Goal: Check status: Check status

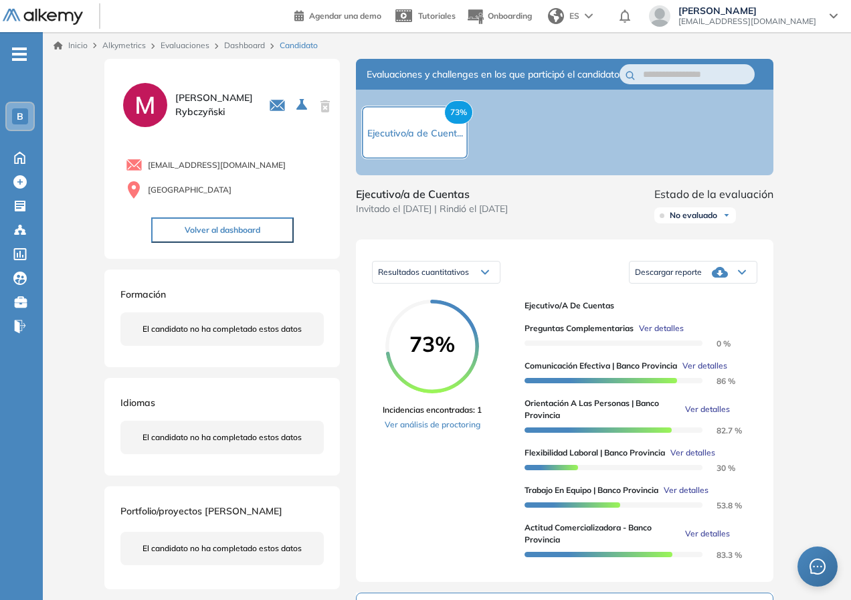
click at [250, 46] on link "Dashboard" at bounding box center [244, 45] width 41 height 10
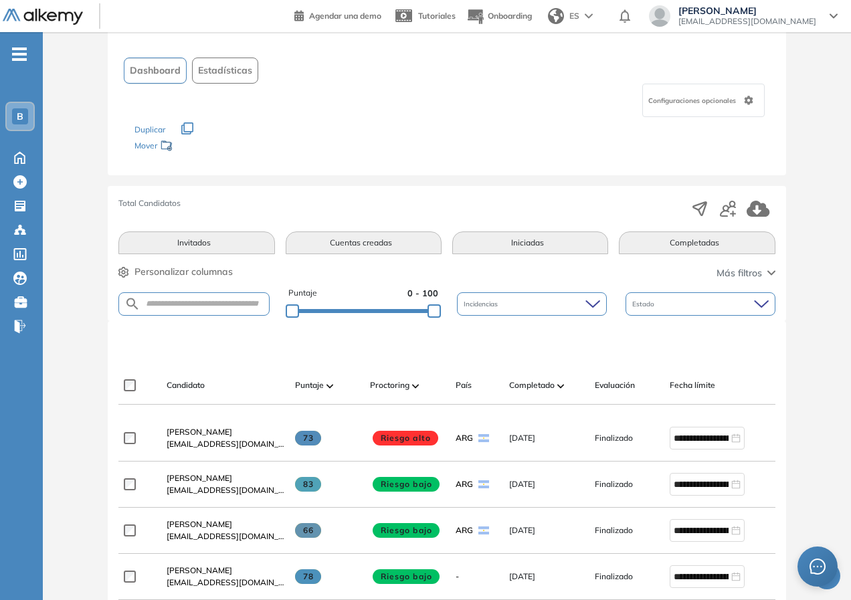
scroll to position [334, 0]
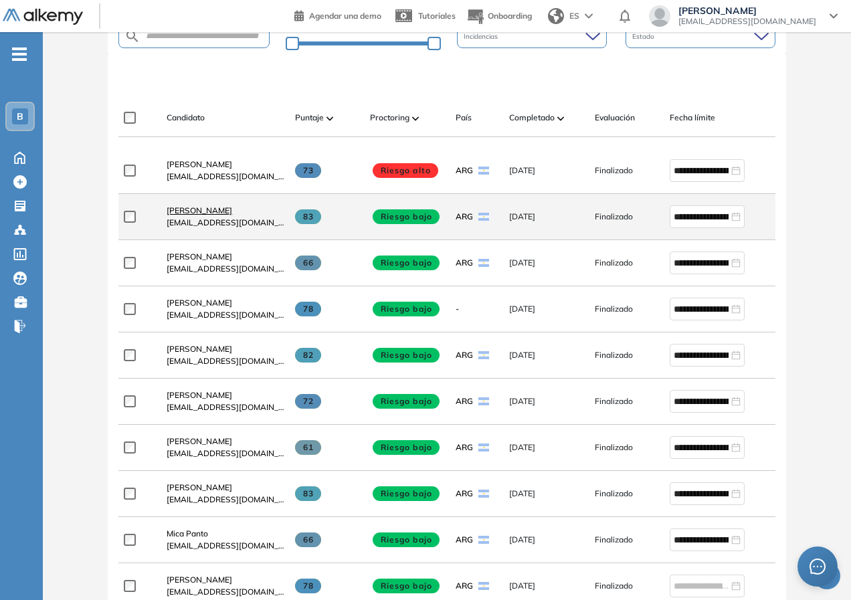
click at [204, 215] on span "[PERSON_NAME]" at bounding box center [200, 210] width 66 height 10
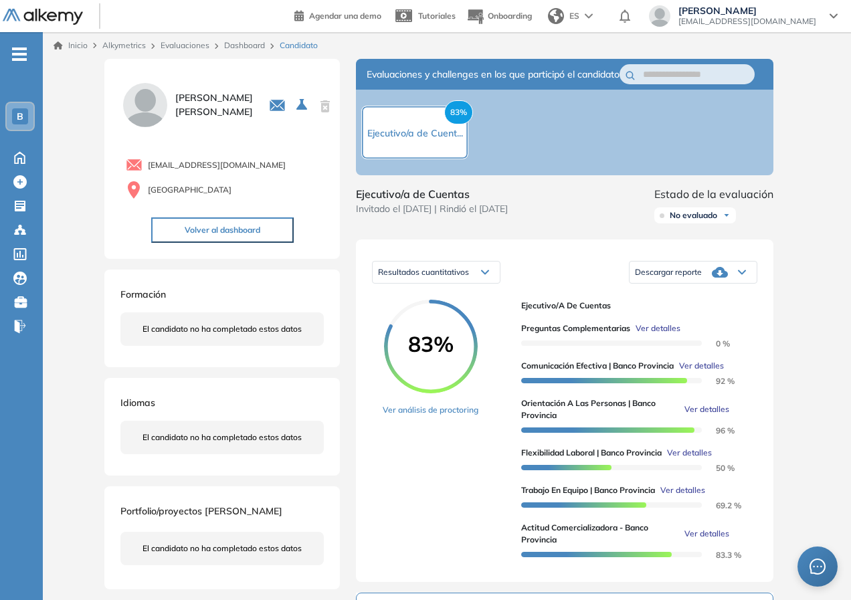
click at [402, 321] on div "83%" at bounding box center [431, 347] width 96 height 94
click at [433, 416] on link "Ver análisis de proctoring" at bounding box center [431, 410] width 96 height 12
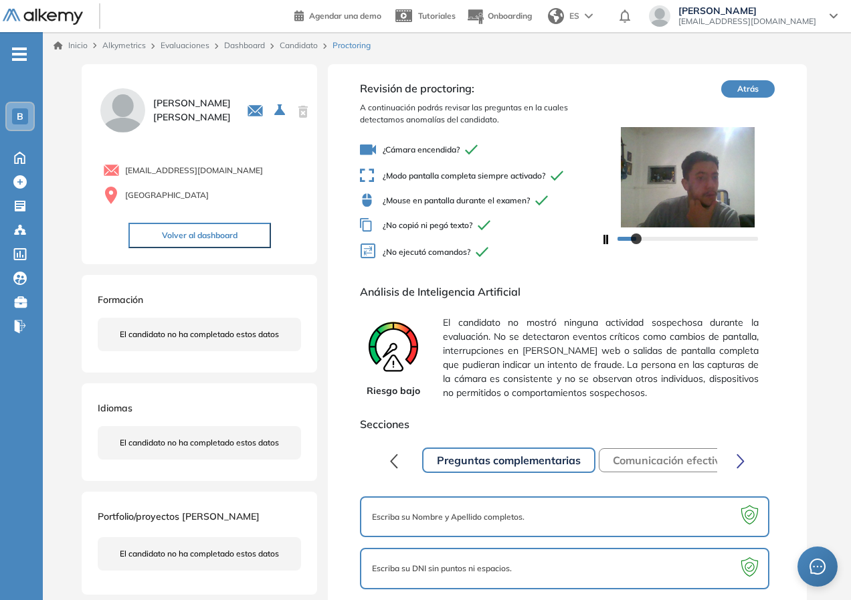
click at [294, 47] on link "Candidato" at bounding box center [299, 45] width 38 height 10
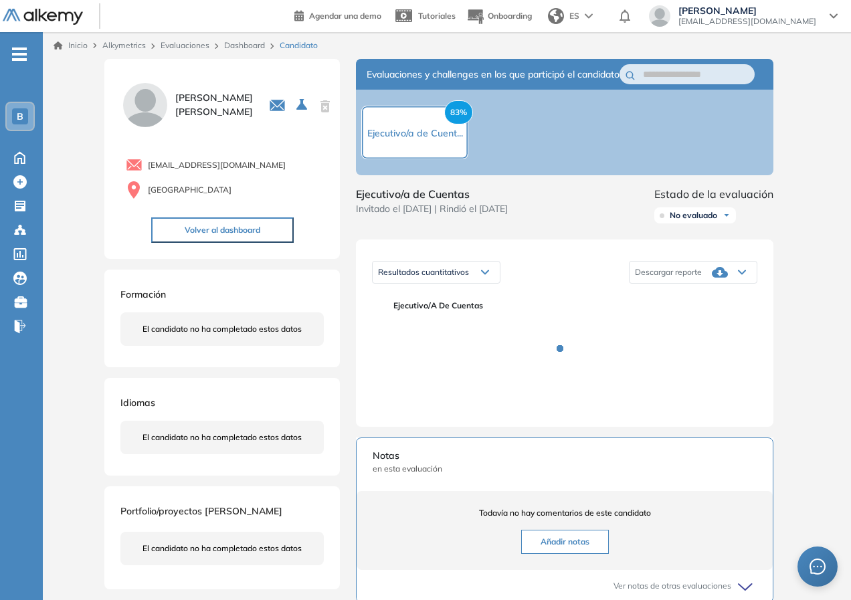
click at [256, 44] on link "Dashboard" at bounding box center [244, 45] width 41 height 10
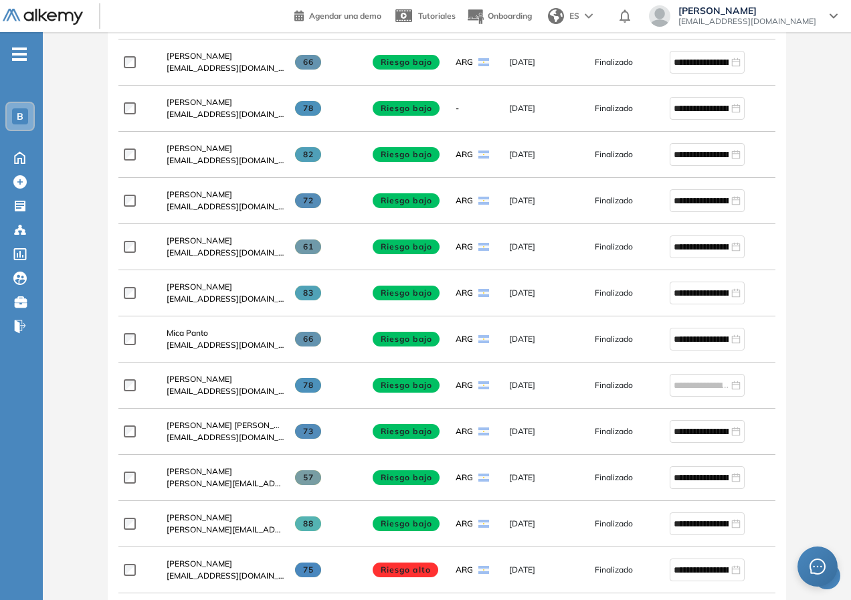
scroll to position [268, 0]
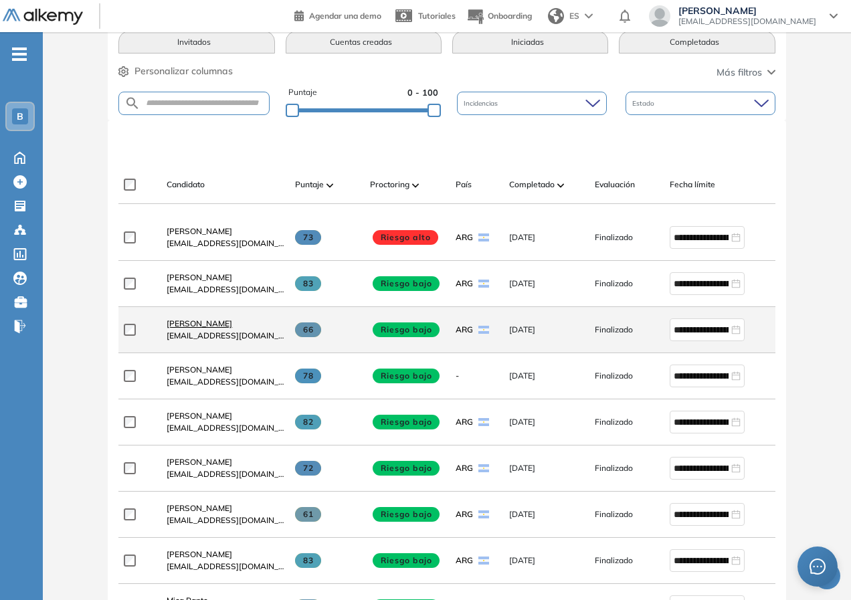
click at [201, 328] on span "[PERSON_NAME]" at bounding box center [200, 323] width 66 height 10
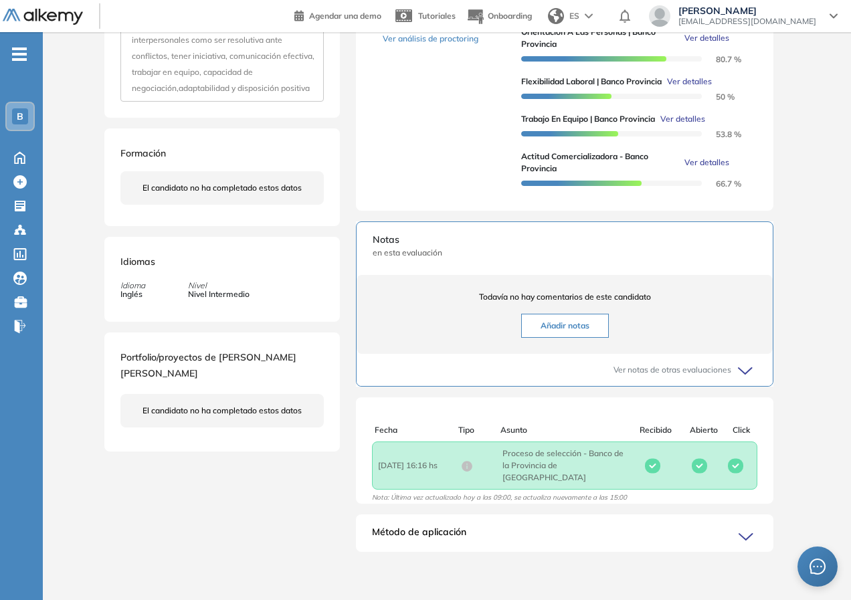
scroll to position [105, 0]
